Goal: Ask a question

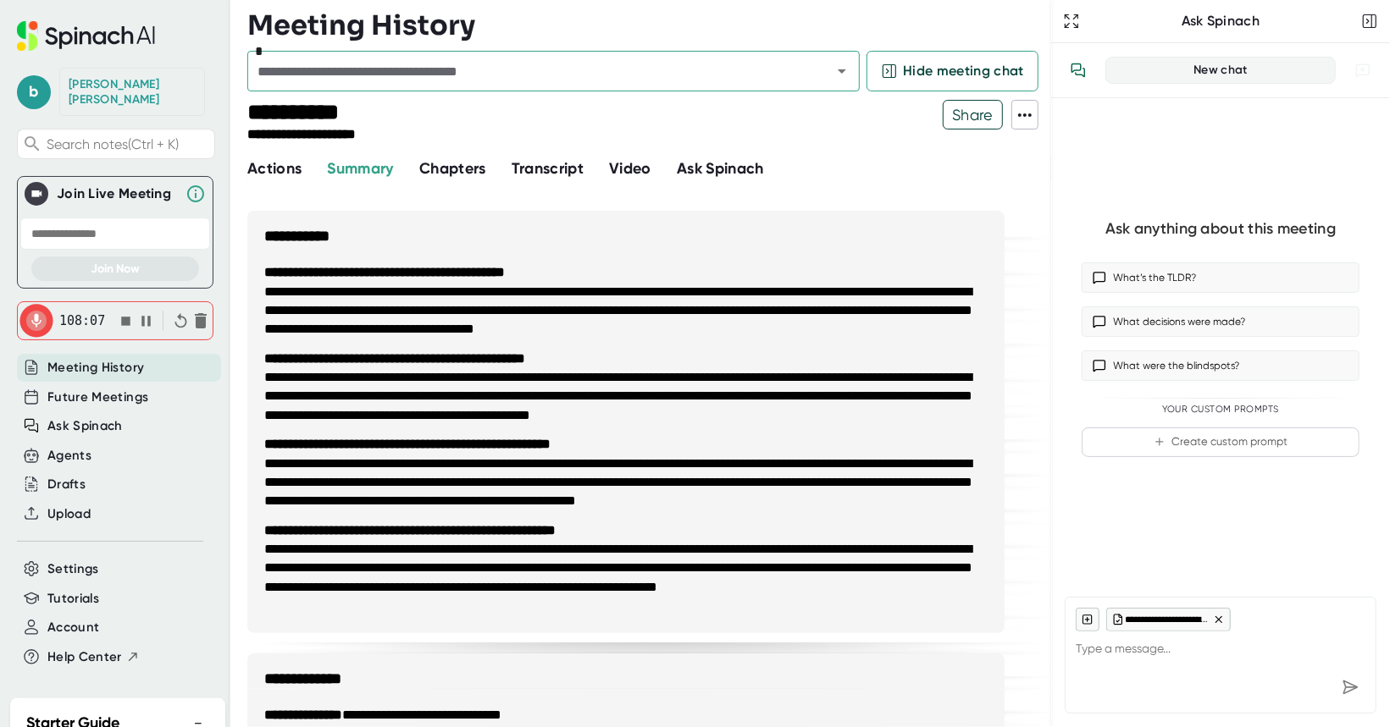
scroll to position [867, 0]
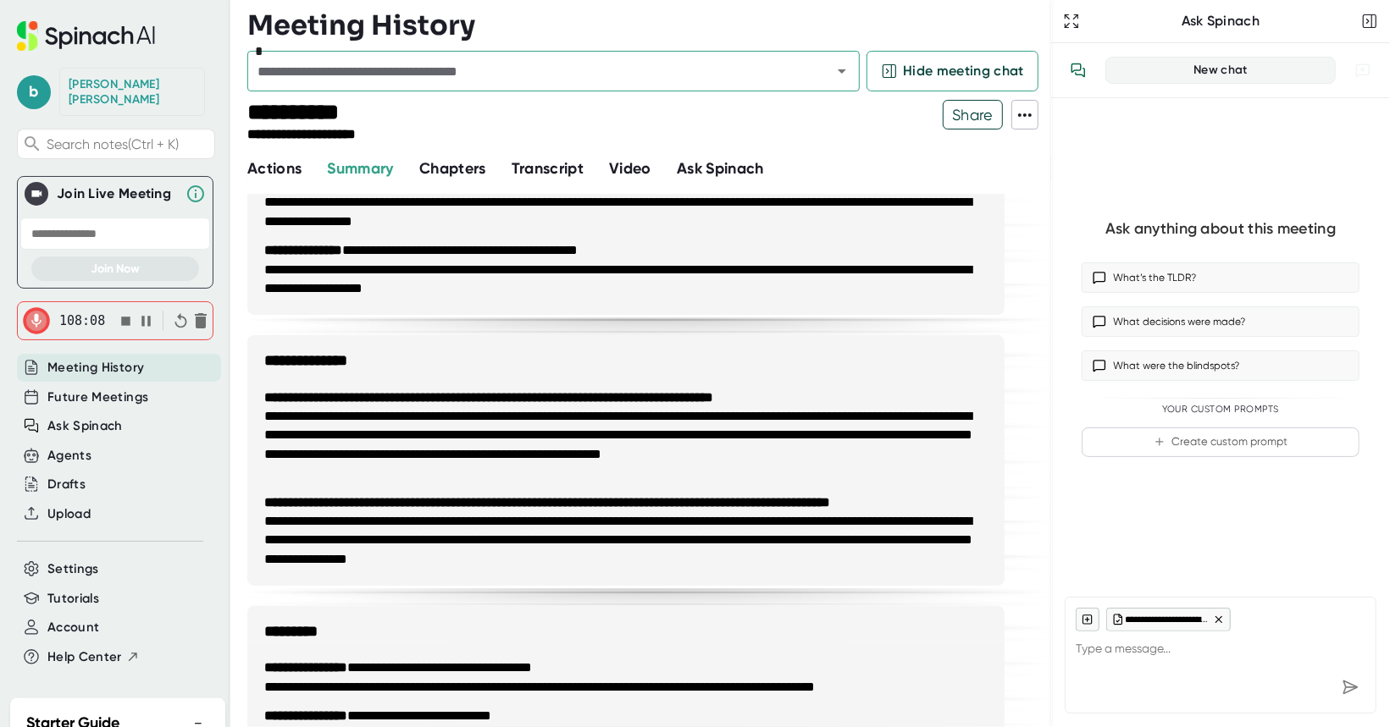
click at [1205, 75] on div "New chat" at bounding box center [1220, 70] width 208 height 15
click at [1112, 652] on textarea at bounding box center [1221, 652] width 290 height 41
click at [1222, 622] on button "**********" at bounding box center [1168, 620] width 125 height 24
click at [1219, 621] on icon at bounding box center [1219, 620] width 12 height 12
click at [1166, 648] on textarea "how to paus" at bounding box center [1221, 652] width 290 height 41
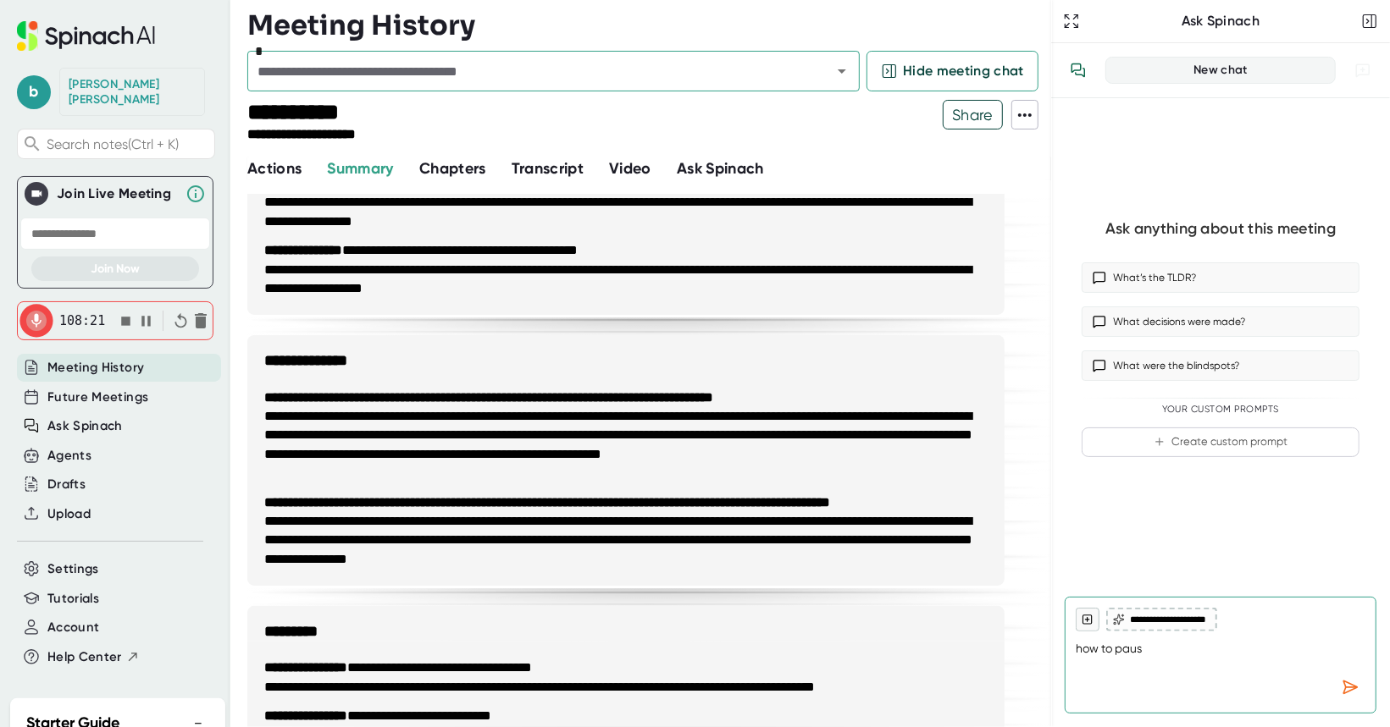
click at [140, 313] on icon "button" at bounding box center [146, 322] width 18 height 18
click at [143, 316] on icon "button" at bounding box center [147, 321] width 8 height 10
click at [143, 313] on icon "button" at bounding box center [146, 322] width 18 height 18
click at [1151, 648] on textarea "how to paus" at bounding box center [1221, 652] width 290 height 41
type textarea "how to pause spinach ai for meeting"
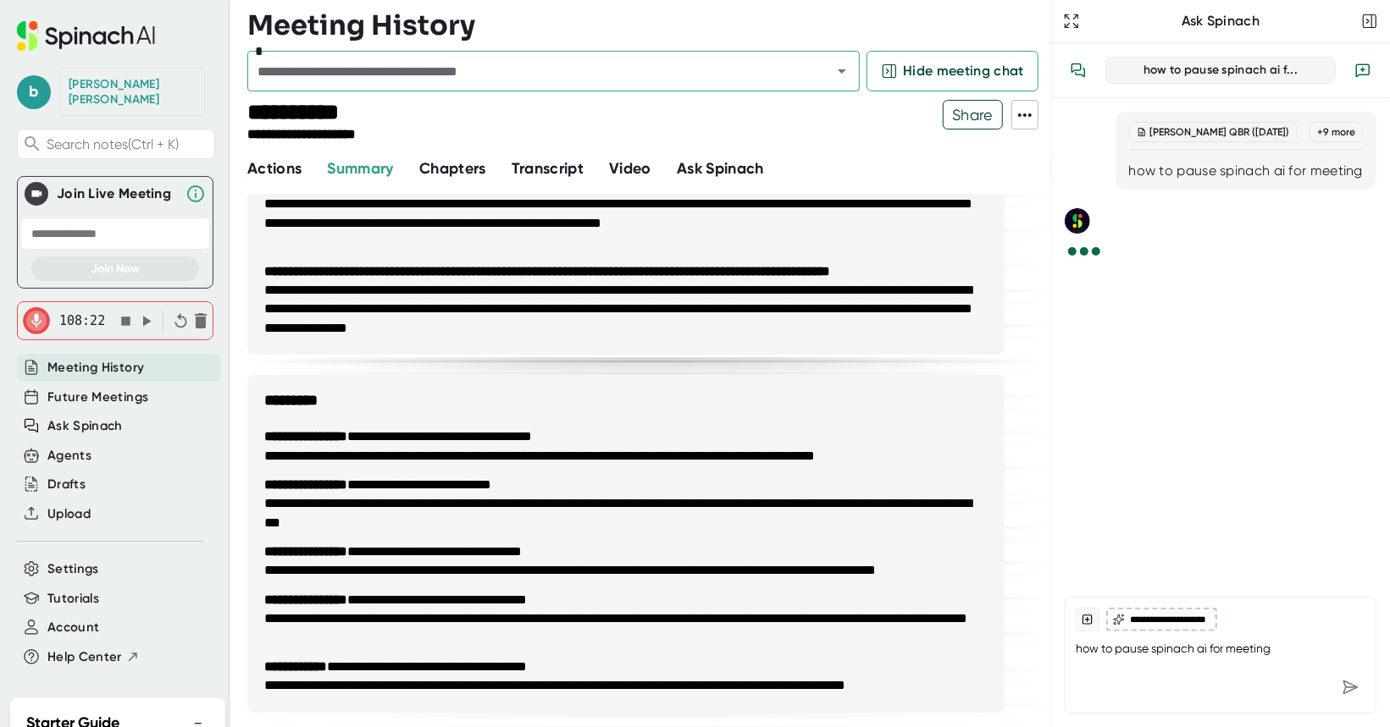
scroll to position [1101, 0]
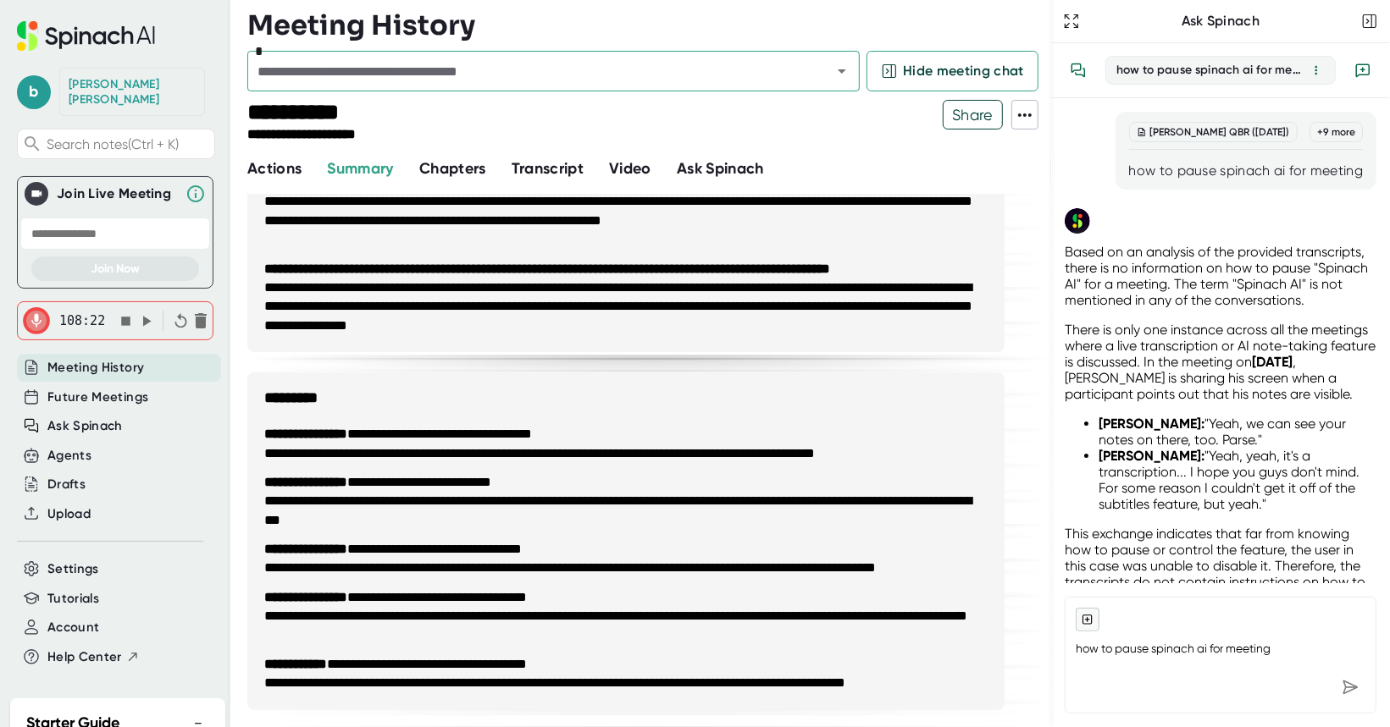
click at [102, 412] on div "Ask Spinach" at bounding box center [115, 427] width 196 height 30
click at [77, 417] on span "Ask Spinach" at bounding box center [84, 426] width 75 height 19
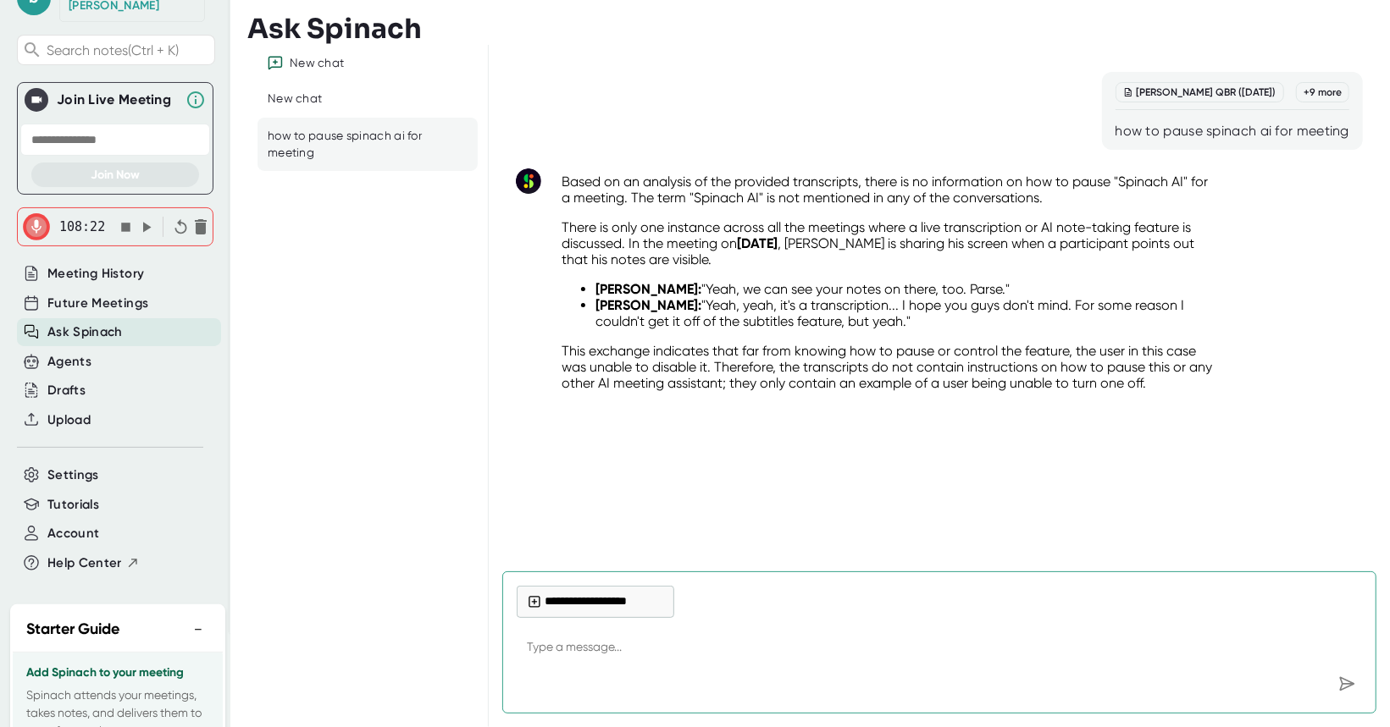
scroll to position [259, 0]
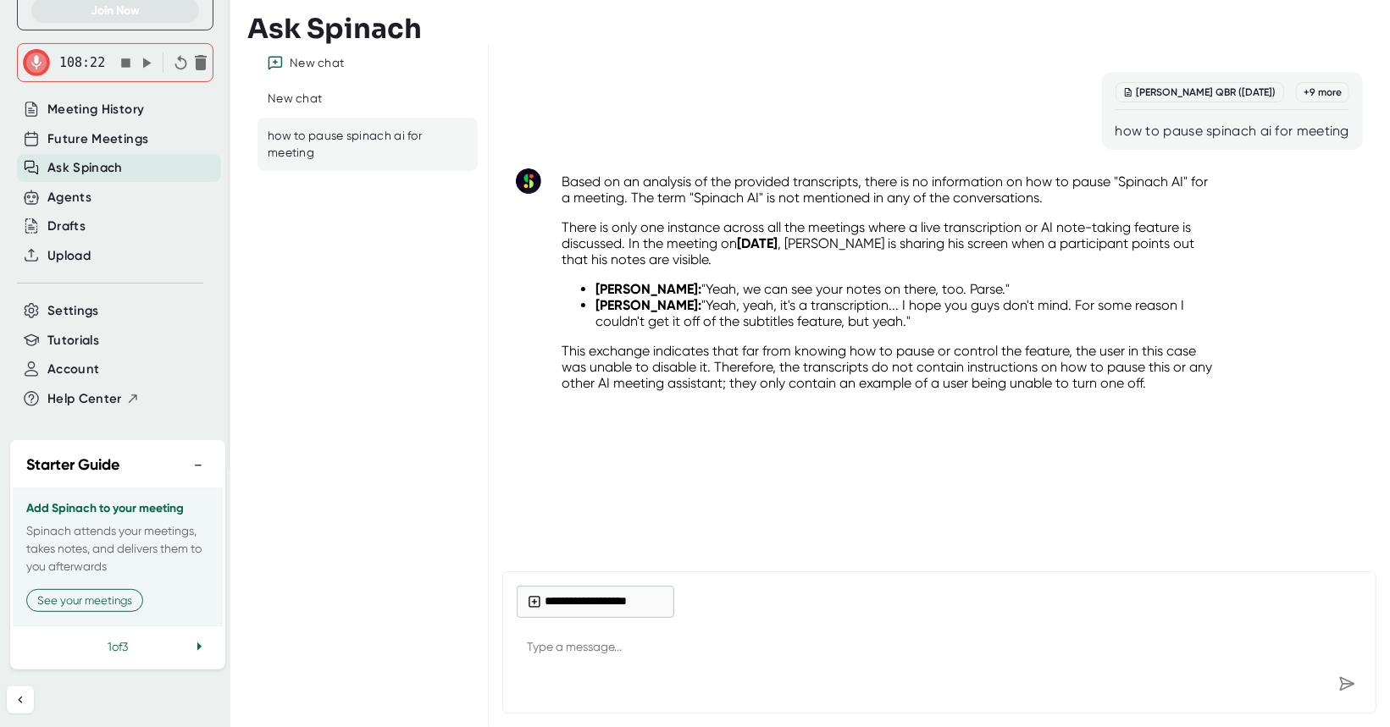
click at [197, 647] on icon at bounding box center [199, 647] width 4 height 8
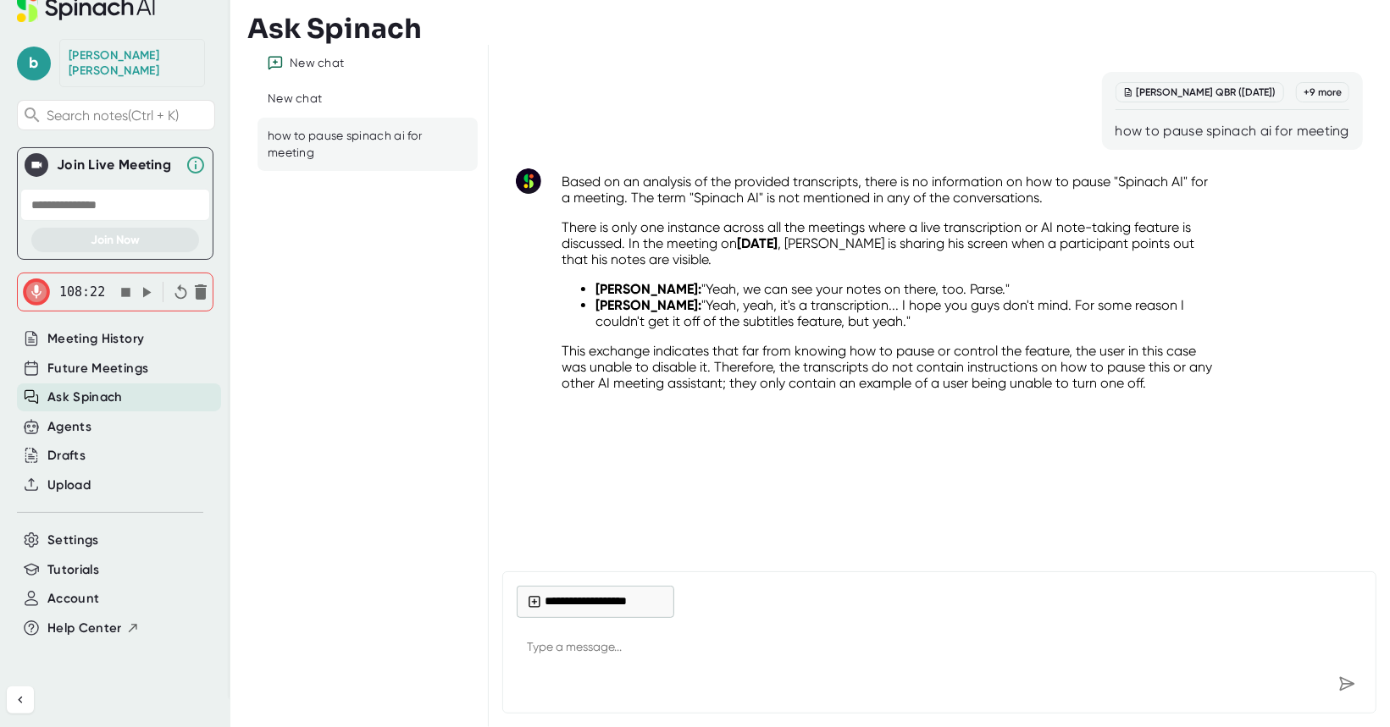
scroll to position [13, 0]
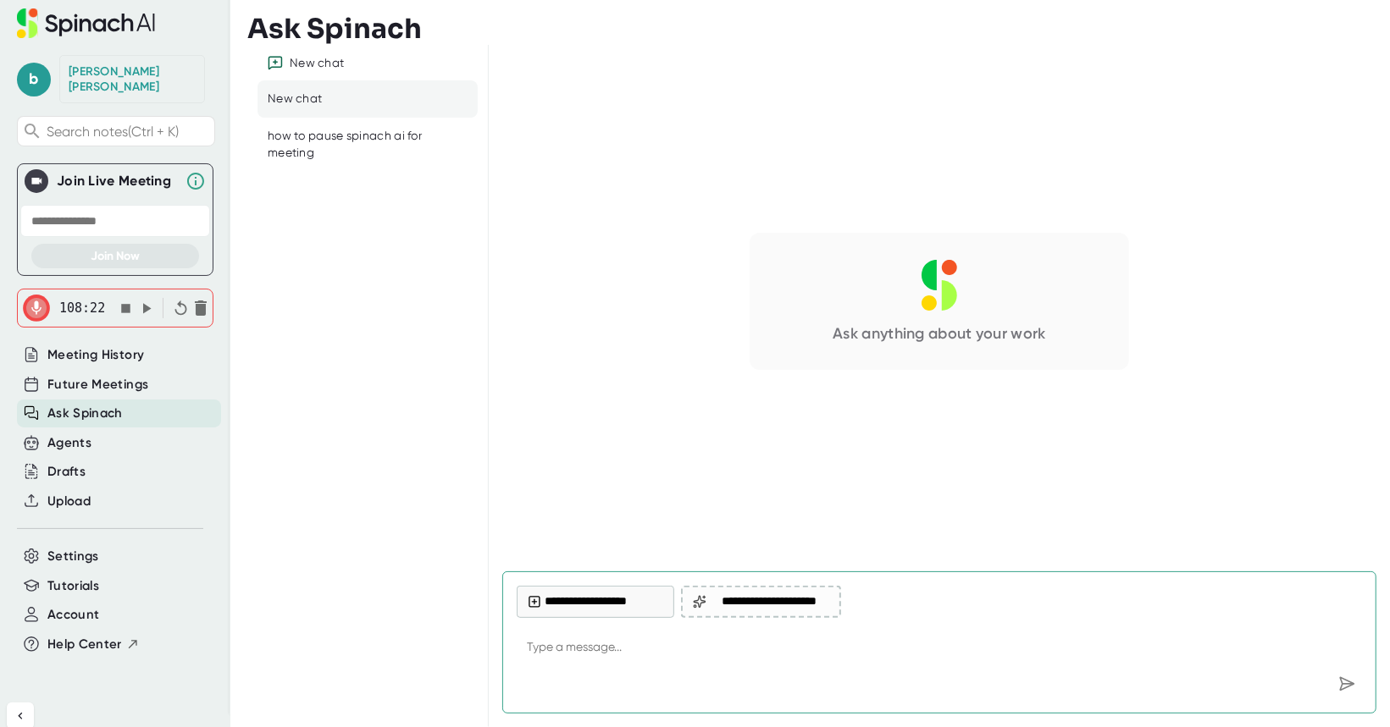
click at [368, 43] on h3 "Ask Spinach" at bounding box center [334, 29] width 174 height 32
type textarea "x"
